Goal: Task Accomplishment & Management: Use online tool/utility

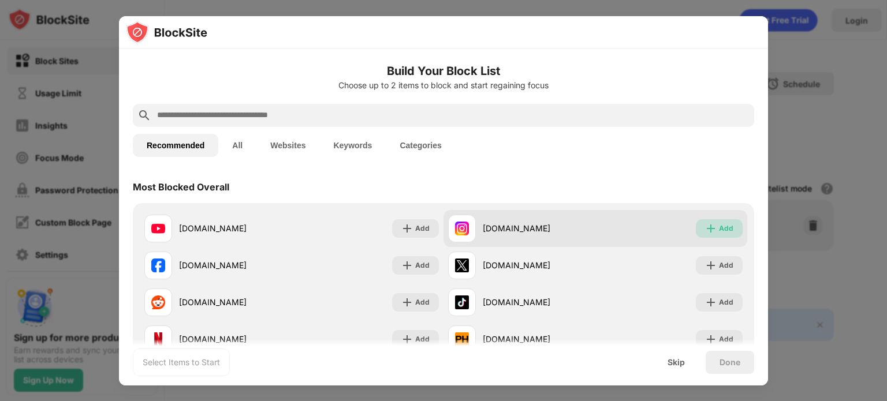
click at [724, 236] on div "Add" at bounding box center [719, 228] width 47 height 18
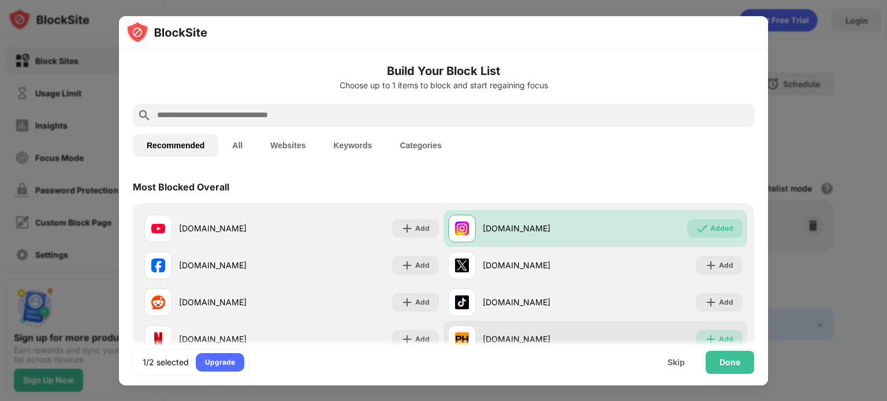
click at [724, 335] on div "Add" at bounding box center [726, 340] width 14 height 12
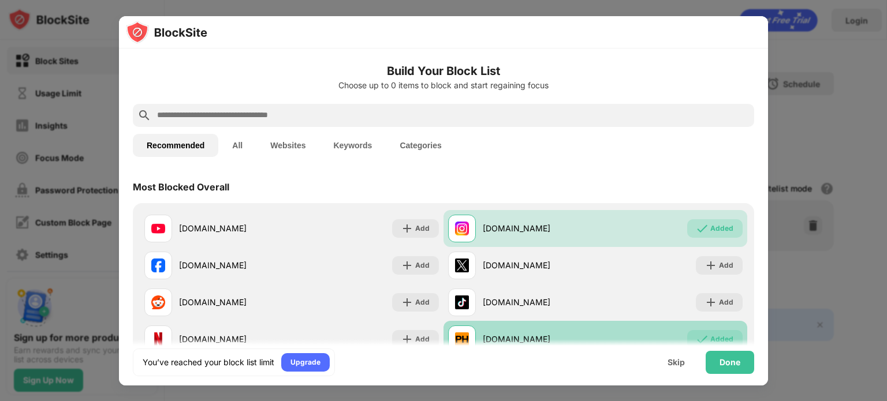
click at [723, 337] on div "Added" at bounding box center [721, 340] width 23 height 12
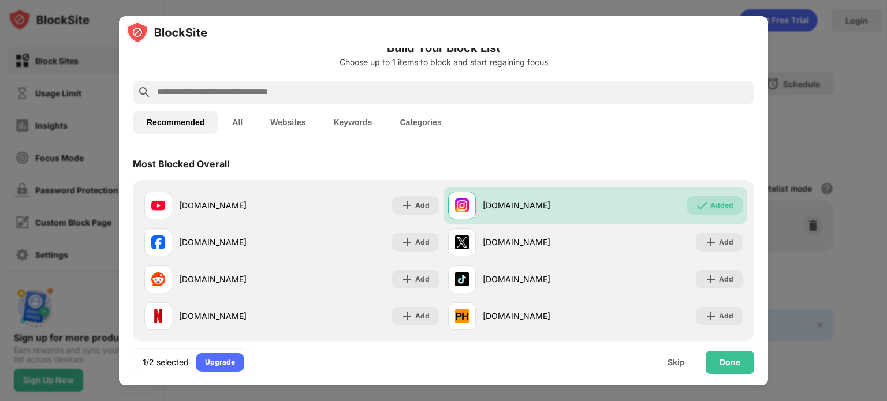
scroll to position [46, 0]
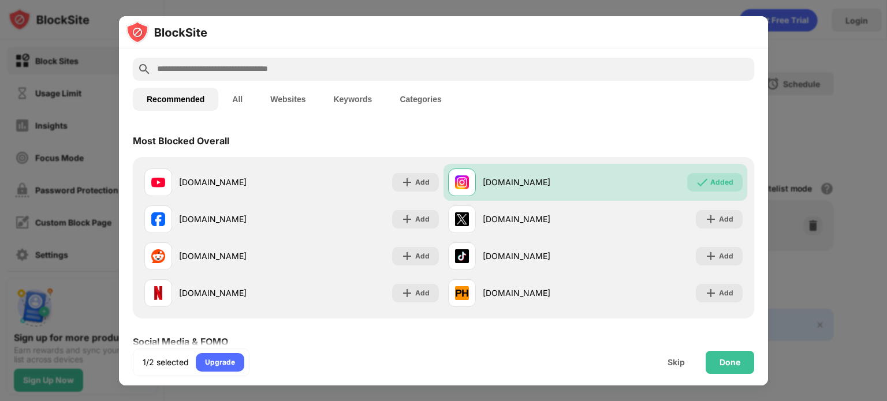
click at [337, 72] on input "text" at bounding box center [452, 69] width 593 height 14
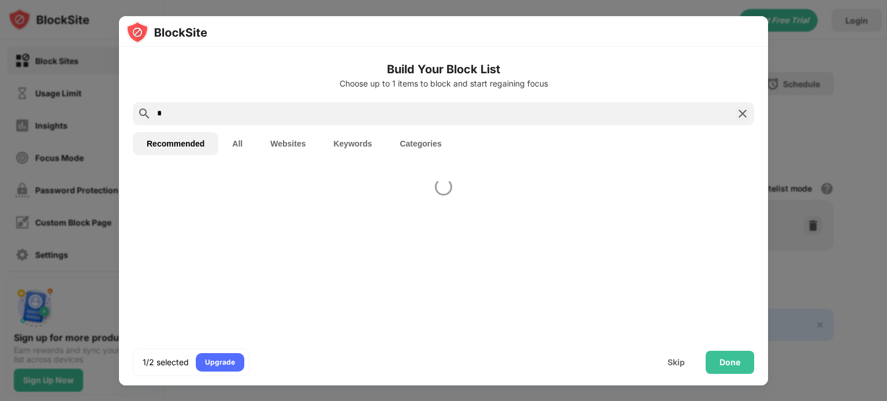
scroll to position [0, 0]
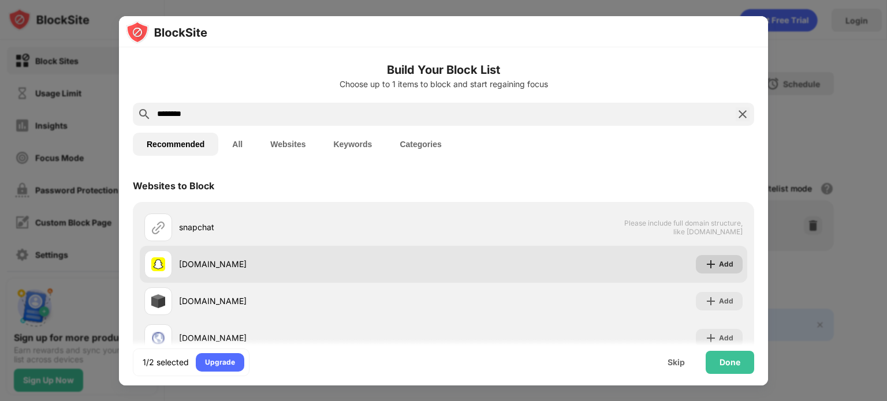
type input "********"
click at [729, 267] on div "Add" at bounding box center [726, 265] width 14 height 12
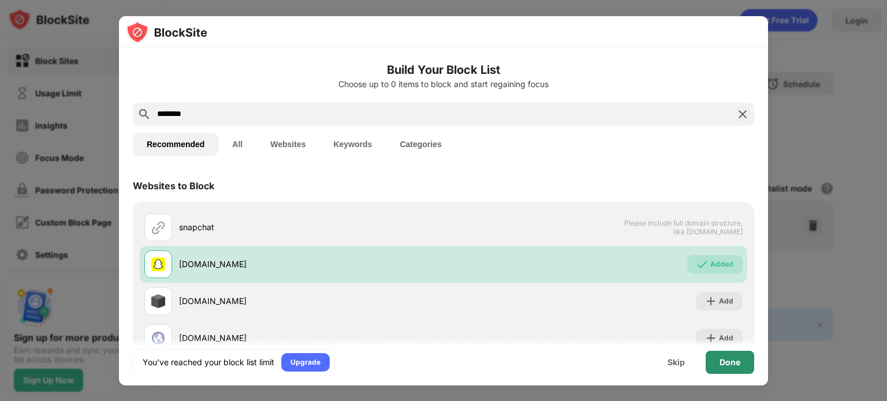
click at [734, 368] on div "Done" at bounding box center [729, 362] width 48 height 23
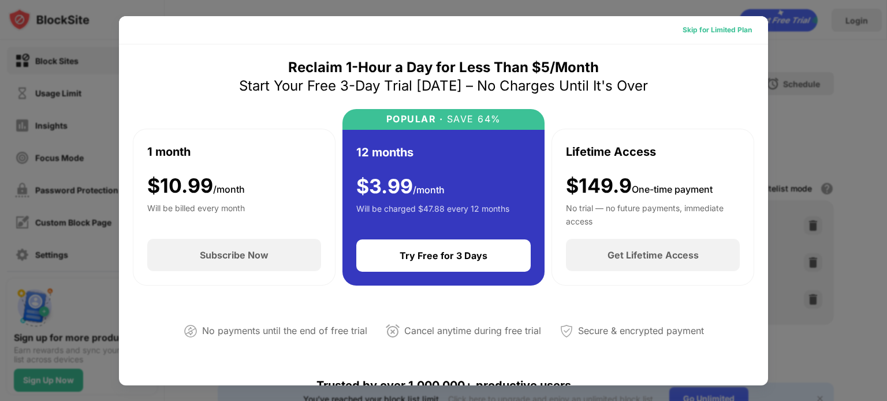
click at [720, 31] on div "Skip for Limited Plan" at bounding box center [716, 30] width 69 height 12
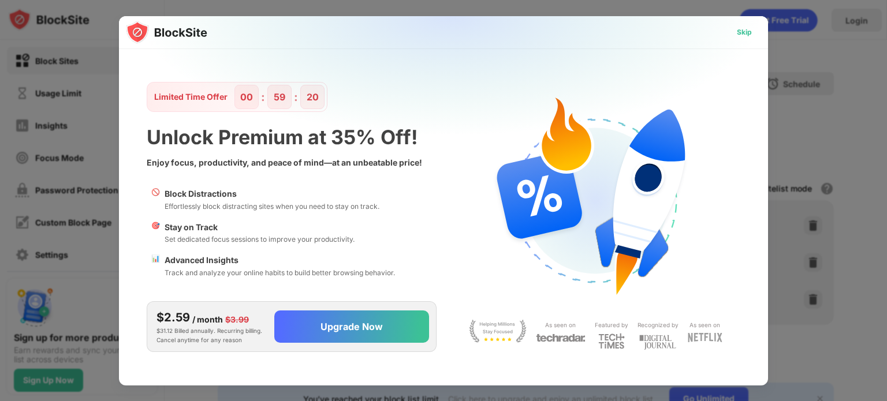
click at [746, 33] on div "Skip" at bounding box center [744, 33] width 15 height 12
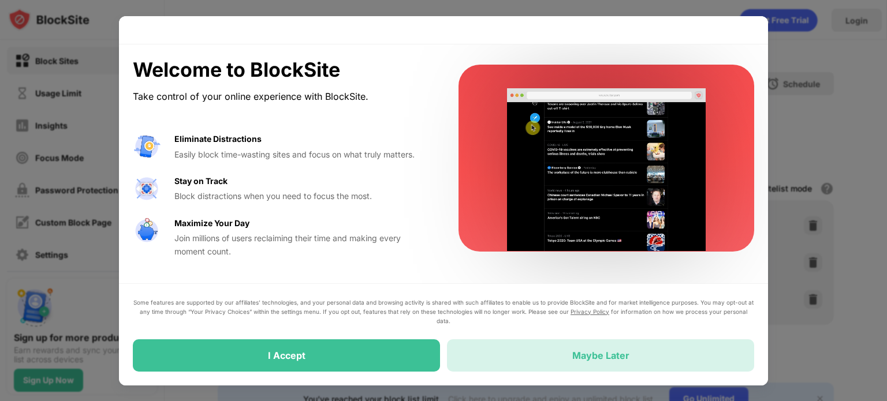
click at [521, 366] on div "Maybe Later" at bounding box center [600, 355] width 307 height 32
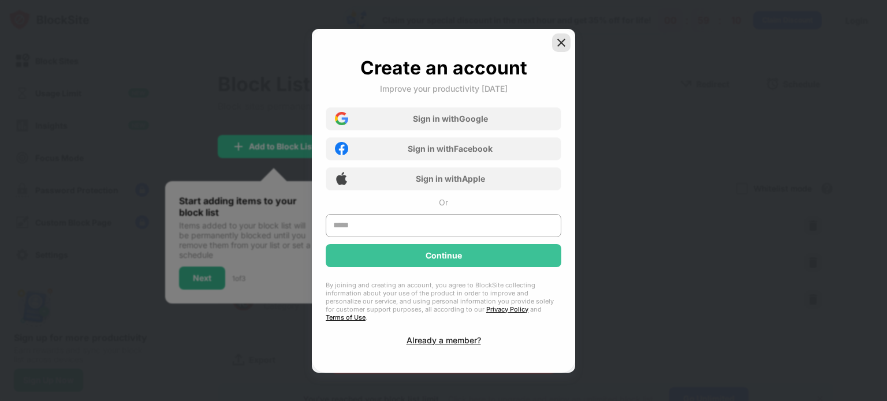
click at [560, 47] on img at bounding box center [561, 43] width 12 height 12
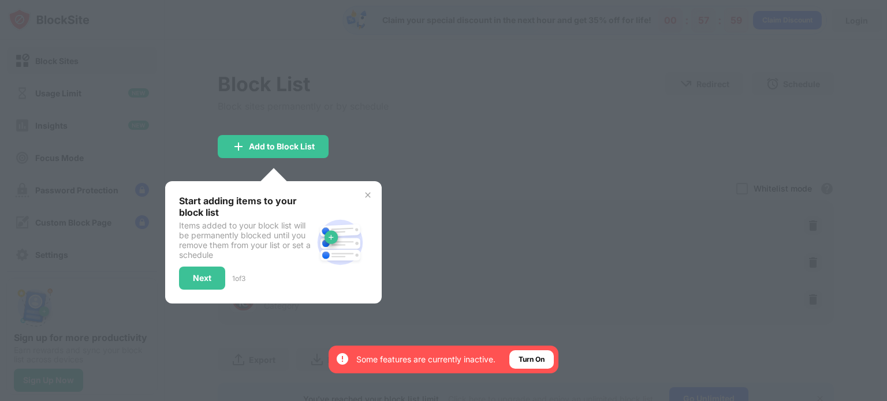
click at [369, 196] on img at bounding box center [367, 194] width 9 height 9
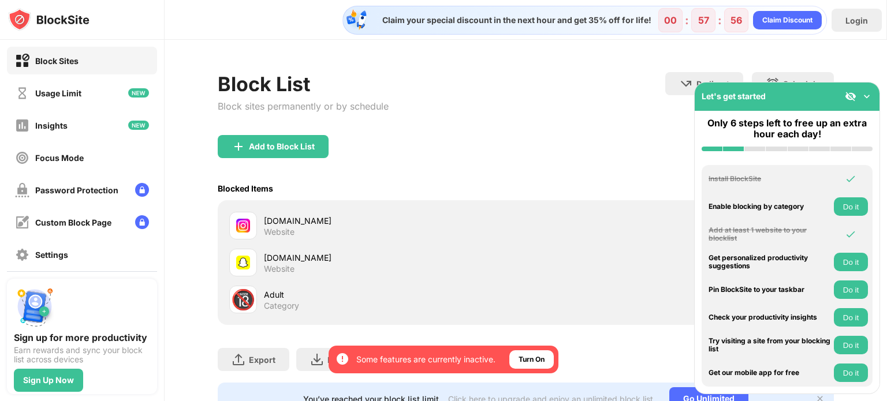
click at [868, 95] on img at bounding box center [867, 97] width 12 height 12
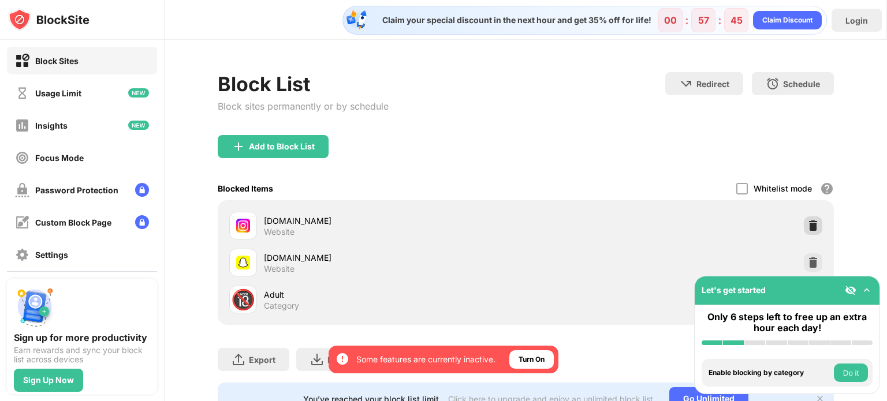
click at [813, 225] on img at bounding box center [813, 226] width 12 height 12
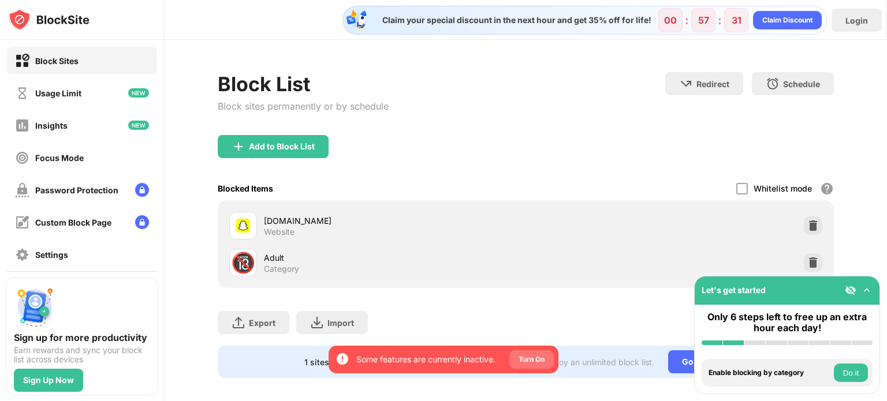
click at [533, 369] on div "By opting in, you ensure access to all the features and benefits that rely on t…" at bounding box center [443, 360] width 230 height 28
click at [540, 358] on div "Turn On" at bounding box center [531, 360] width 26 height 12
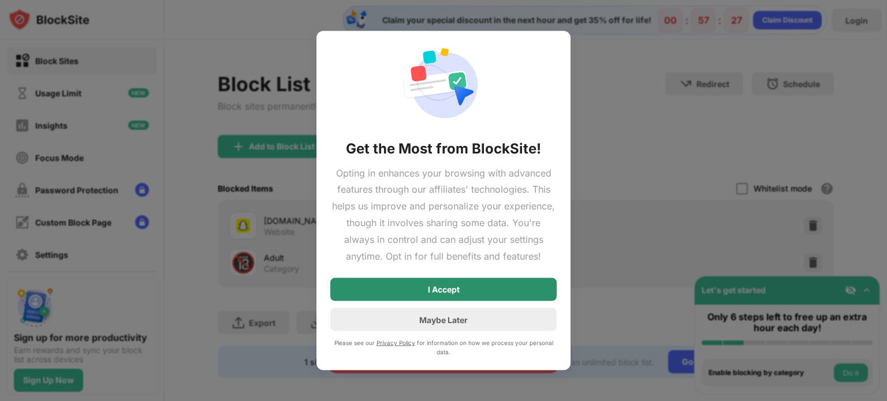
click at [492, 292] on div "I Accept" at bounding box center [443, 289] width 226 height 23
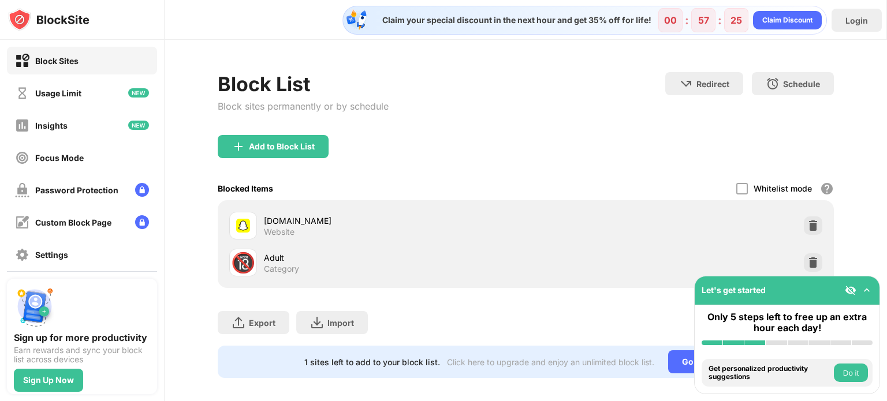
click at [865, 293] on img at bounding box center [867, 291] width 12 height 12
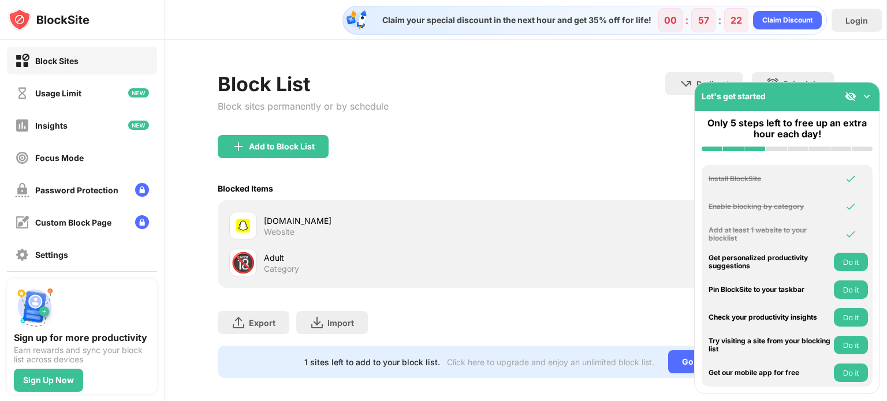
click at [868, 99] on img at bounding box center [867, 97] width 12 height 12
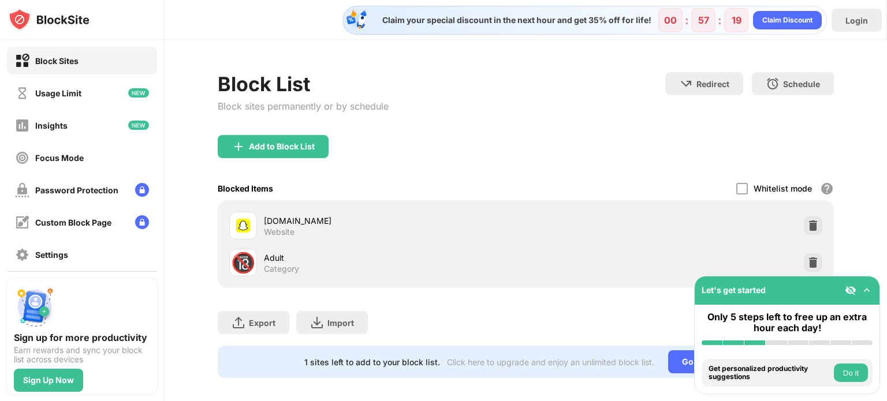
click at [518, 302] on div "Export Export Files (for websites items only) Import Import Files (for websites…" at bounding box center [526, 317] width 616 height 58
